Goal: Task Accomplishment & Management: Manage account settings

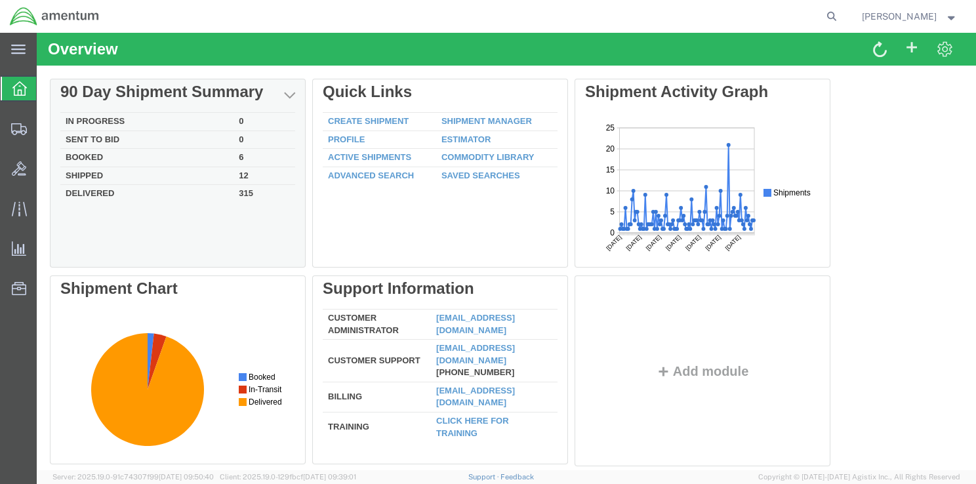
click at [113, 124] on td "In Progress" at bounding box center [146, 122] width 173 height 18
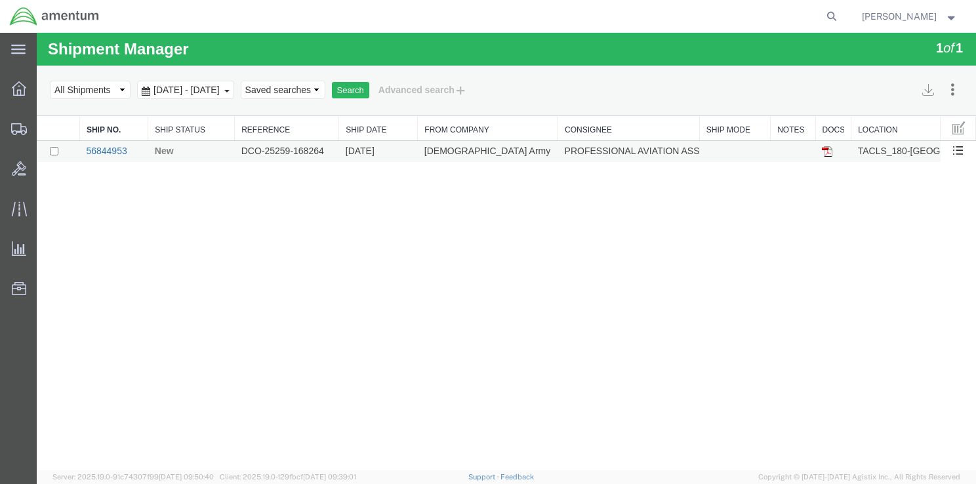
click at [110, 153] on link "56844953" at bounding box center [106, 151] width 41 height 10
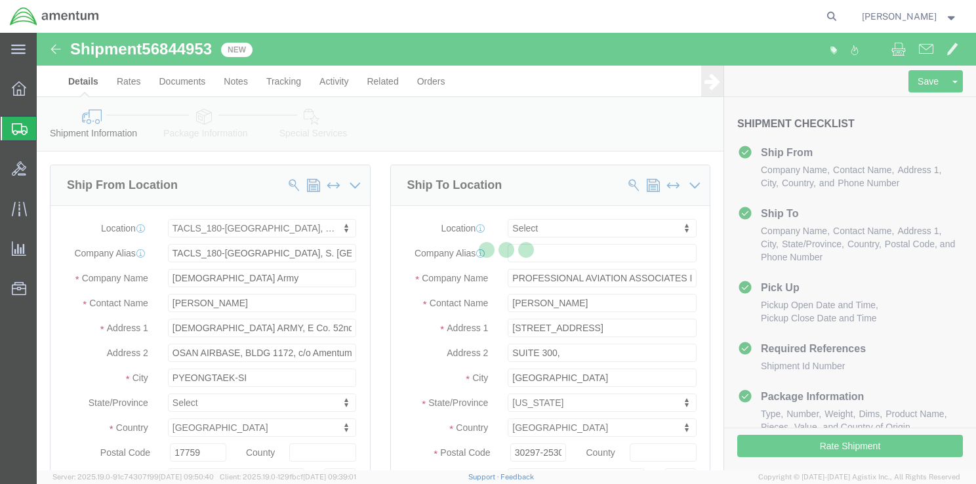
select select "42679"
select select
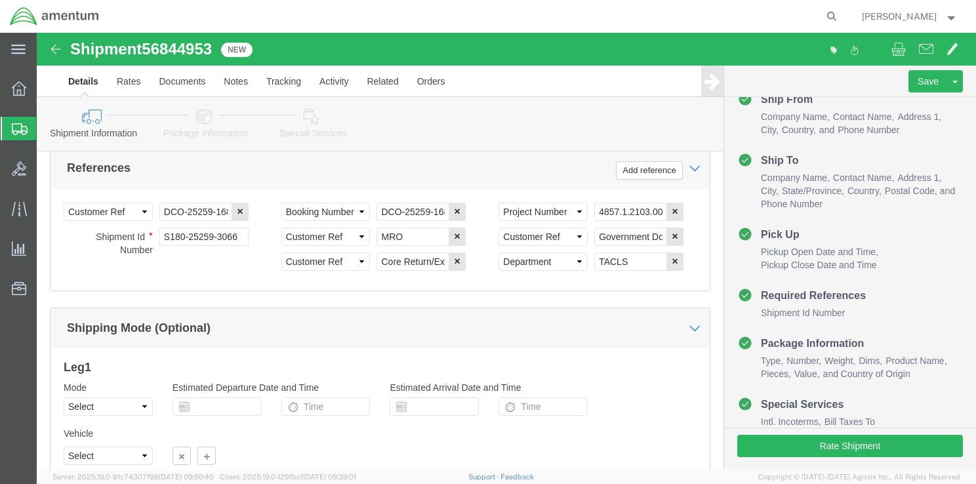
scroll to position [844, 0]
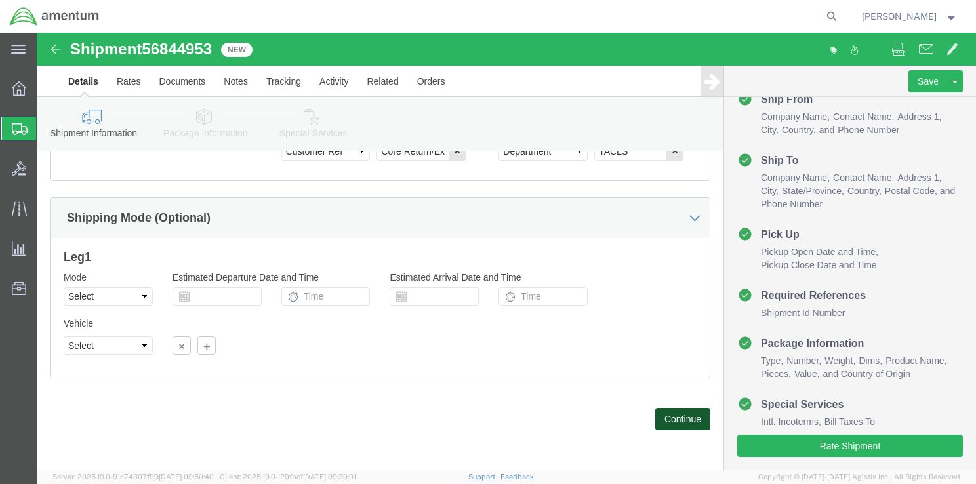
click button "Continue"
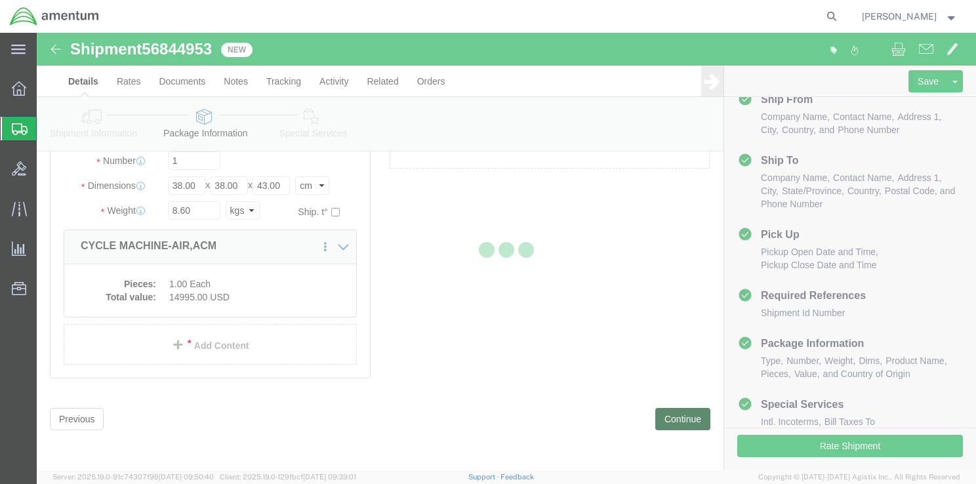
scroll to position [73, 0]
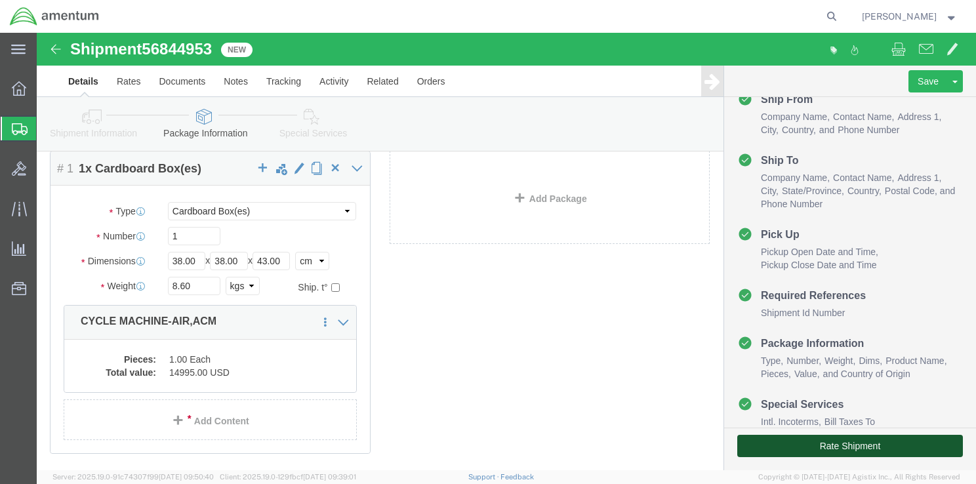
click button "Rate Shipment"
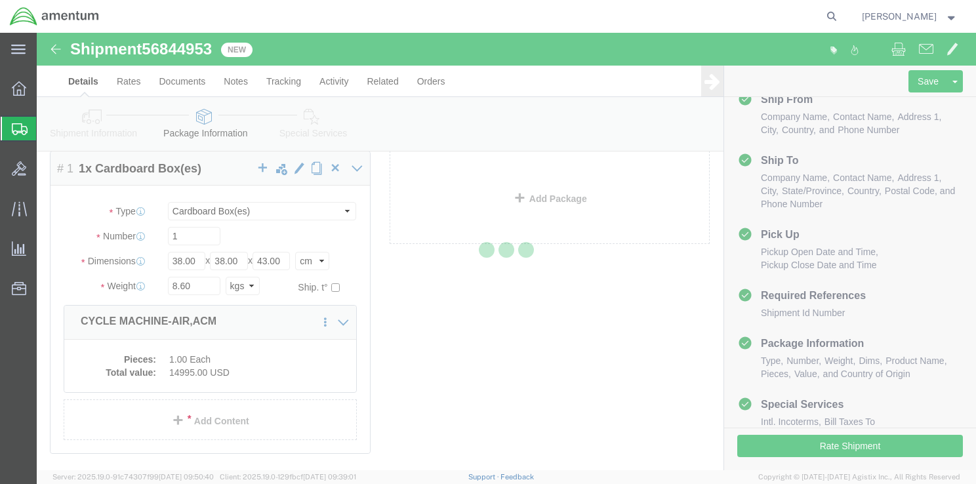
click at [86, 81] on div at bounding box center [506, 252] width 939 height 438
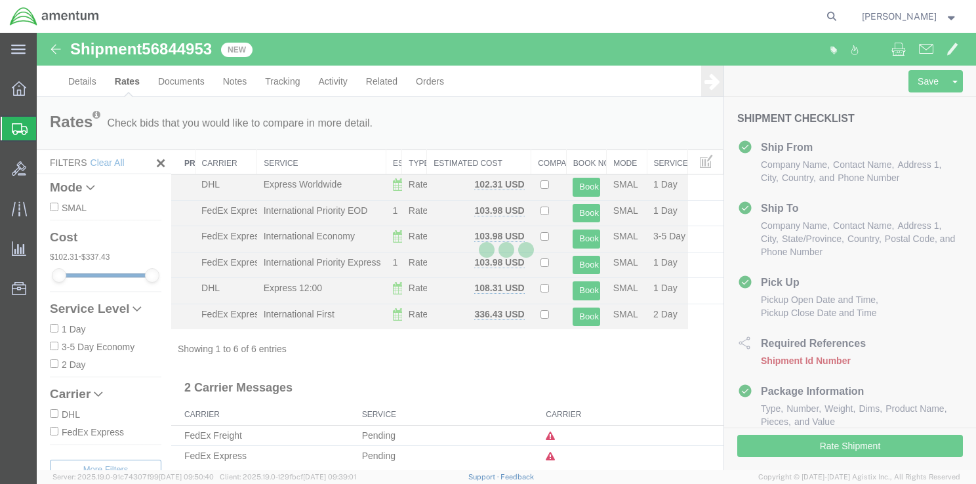
scroll to position [7, 0]
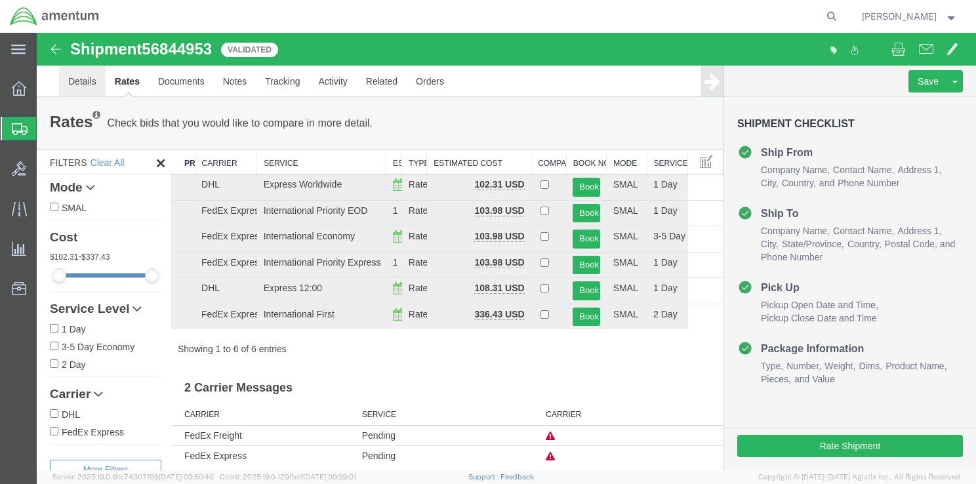
click at [92, 85] on link "Details" at bounding box center [82, 81] width 47 height 31
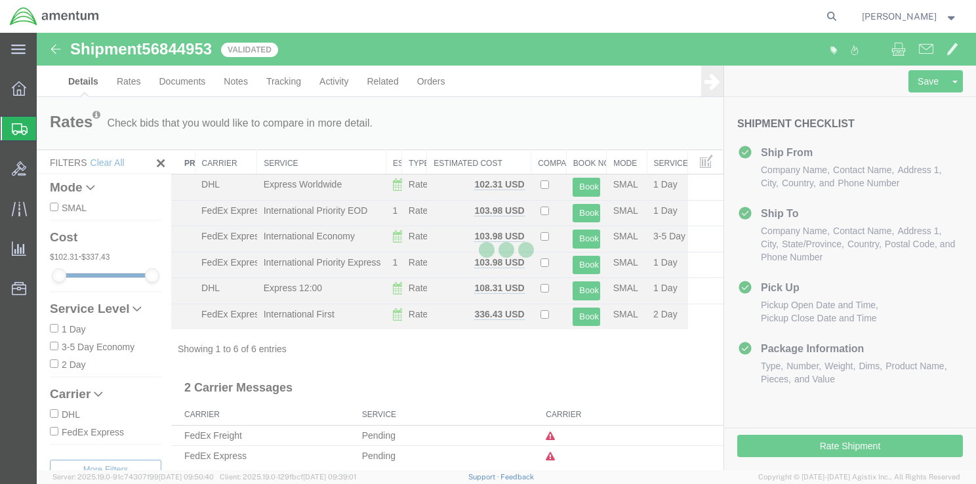
select select "42679"
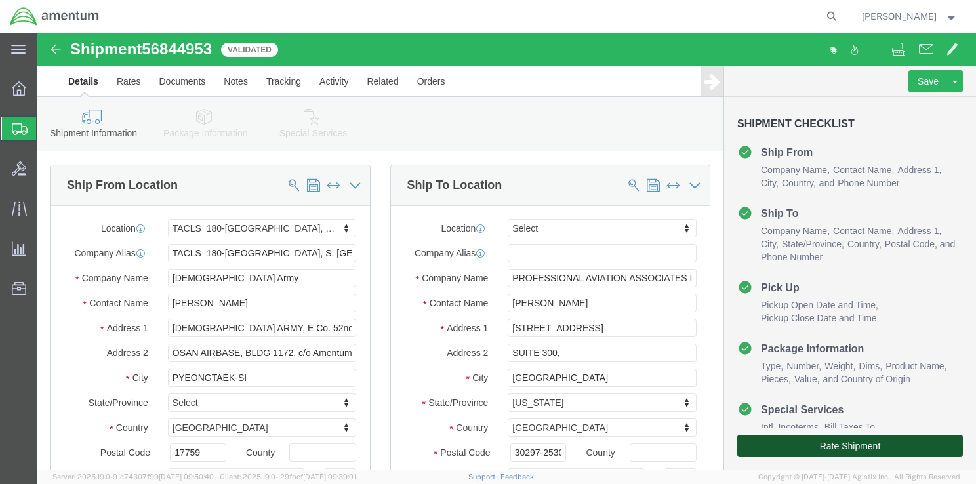
click button "Rate Shipment"
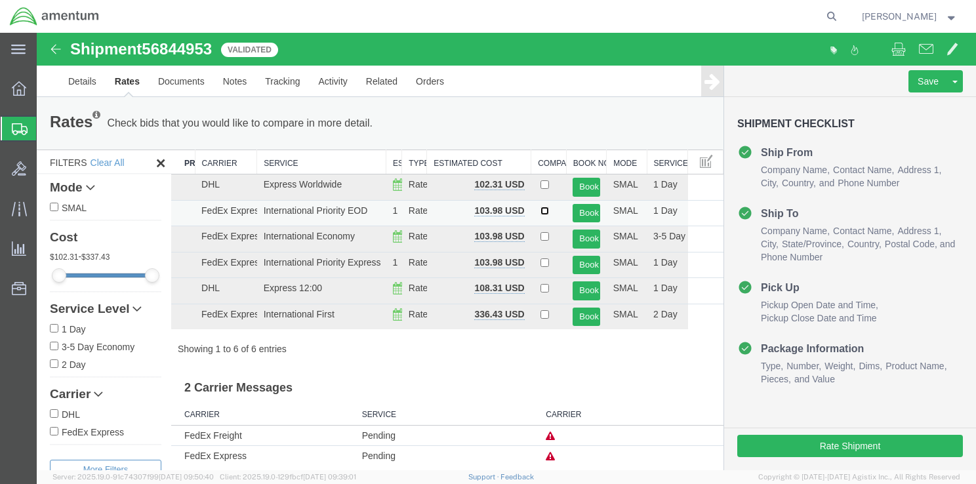
click at [541, 209] on input "checkbox" at bounding box center [545, 211] width 9 height 9
checkbox input "true"
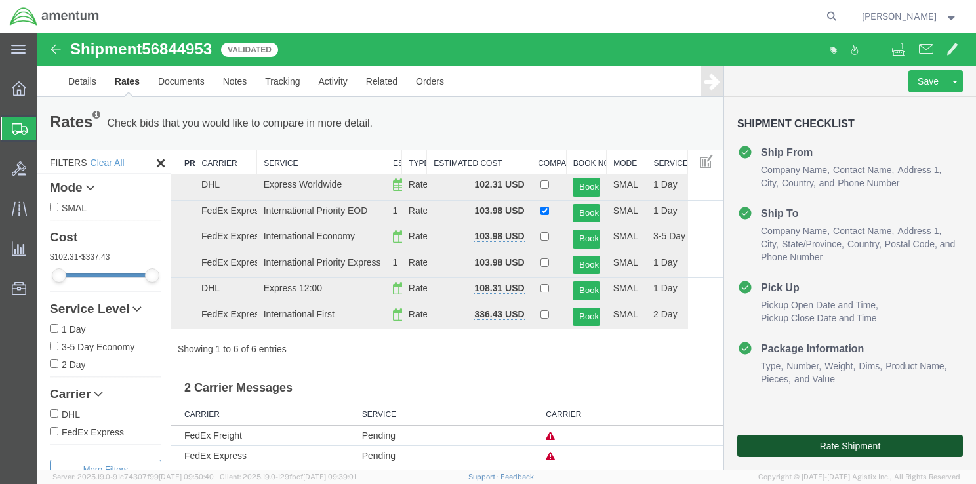
click at [818, 445] on button "Rate Shipment" at bounding box center [850, 446] width 226 height 22
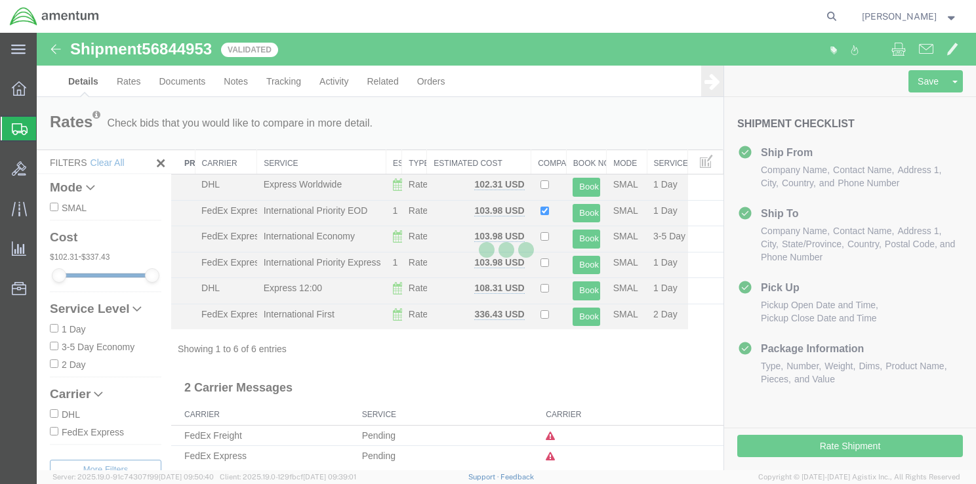
select select "42679"
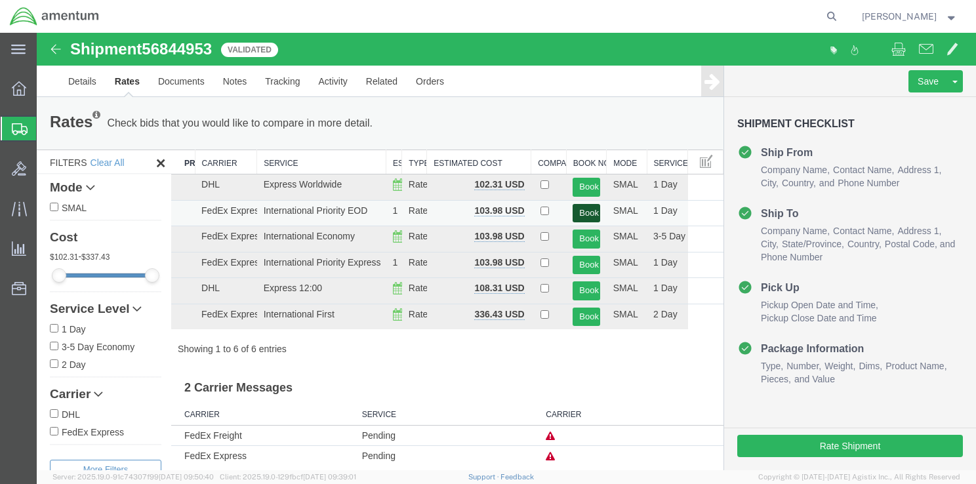
click at [580, 213] on button "Book" at bounding box center [586, 213] width 27 height 19
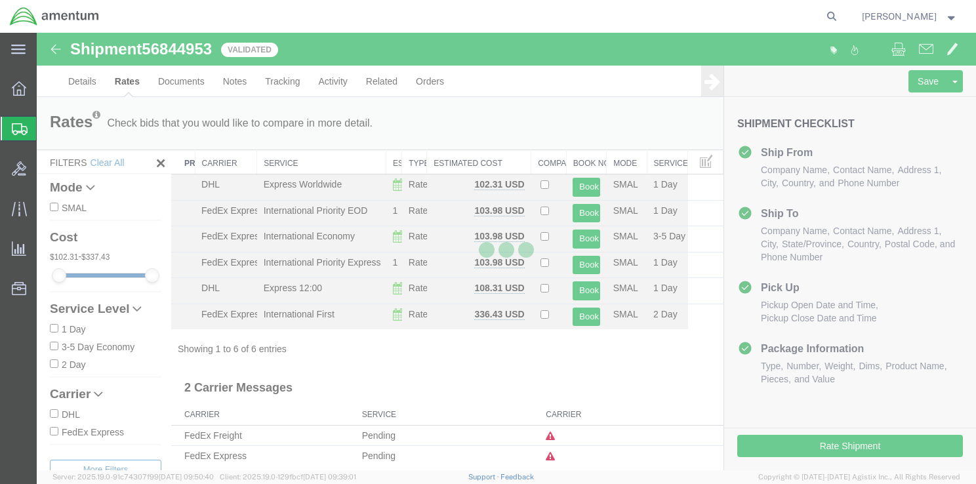
drag, startPoint x: 787, startPoint y: 256, endPoint x: 775, endPoint y: 272, distance: 19.7
drag, startPoint x: 775, startPoint y: 272, endPoint x: 634, endPoint y: 97, distance: 224.4
click at [637, 98] on div at bounding box center [506, 252] width 939 height 438
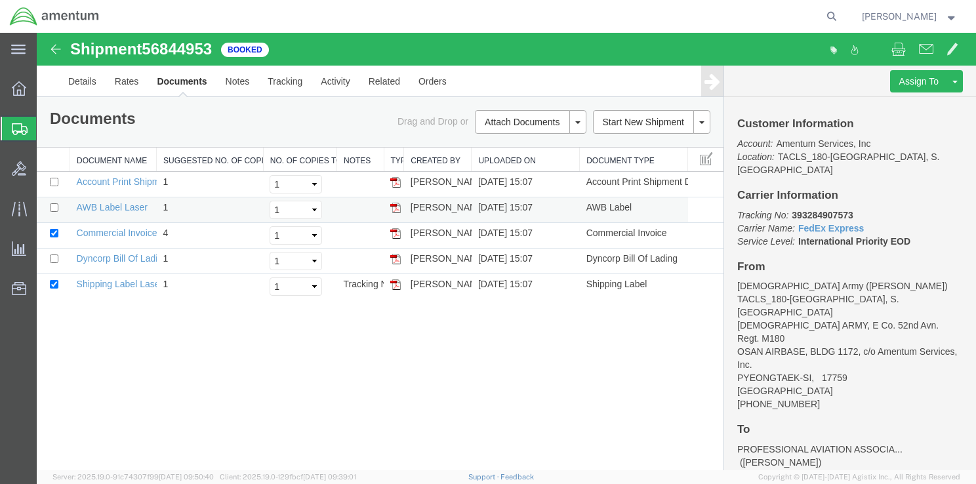
drag, startPoint x: 396, startPoint y: 284, endPoint x: 396, endPoint y: 209, distance: 75.4
click at [396, 284] on img at bounding box center [395, 284] width 10 height 10
click at [396, 209] on img at bounding box center [395, 208] width 10 height 10
click at [394, 261] on img at bounding box center [395, 259] width 10 height 10
drag, startPoint x: 792, startPoint y: 201, endPoint x: 853, endPoint y: 204, distance: 60.4
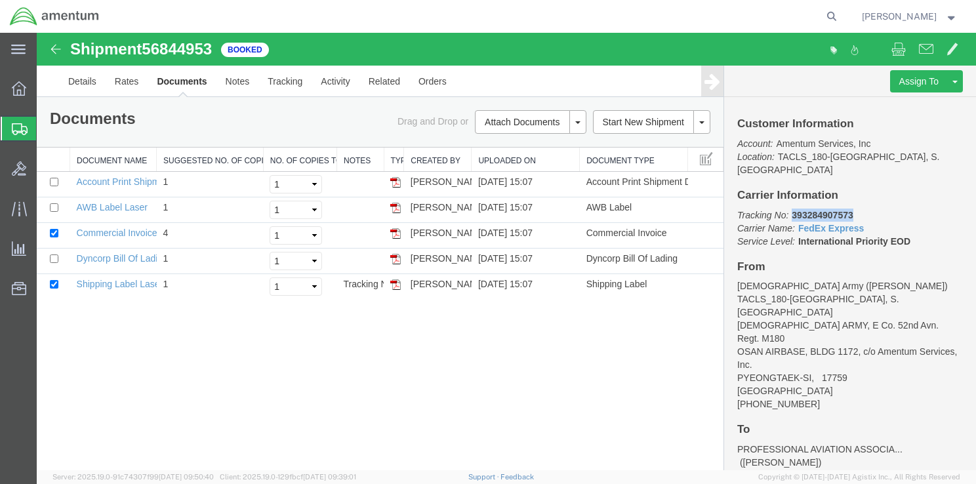
click at [853, 209] on p "Tracking No: 393284907573 Carrier Name: FedEx Express FedEx Express Service Lev…" at bounding box center [850, 228] width 226 height 39
copy b "393284907573"
drag, startPoint x: 147, startPoint y: 49, endPoint x: 212, endPoint y: 49, distance: 64.9
click at [212, 49] on span "56844953" at bounding box center [177, 49] width 70 height 18
copy span "56844953"
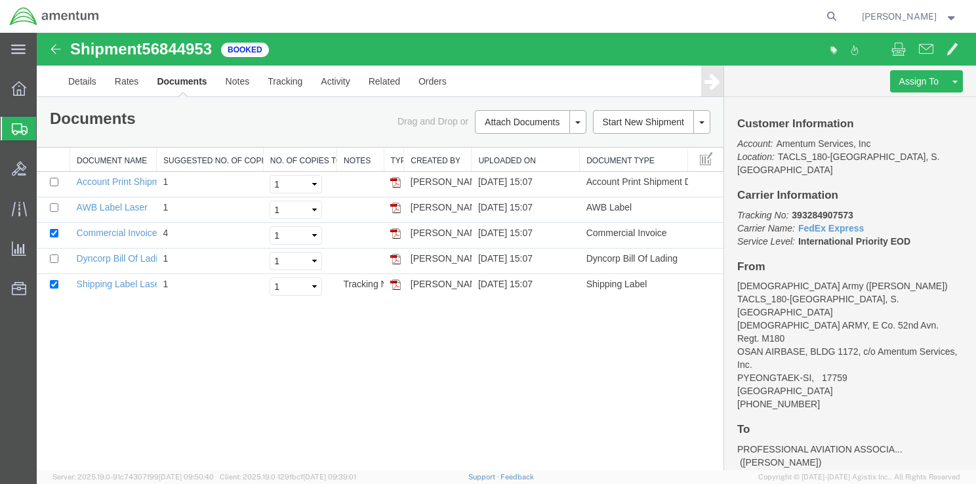
click at [85, 326] on div "Shipment 56844953 5 of 5 Booked Details Rates Documents Notes Tracking Activity…" at bounding box center [506, 252] width 939 height 438
drag, startPoint x: 792, startPoint y: 201, endPoint x: 861, endPoint y: 201, distance: 68.2
click at [861, 209] on p "Tracking No: 393284907573 Carrier Name: FedEx Express FedEx Express Service Lev…" at bounding box center [850, 228] width 226 height 39
drag, startPoint x: 861, startPoint y: 201, endPoint x: 832, endPoint y: 201, distance: 28.9
copy b "393284907573"
